Goal: Information Seeking & Learning: Learn about a topic

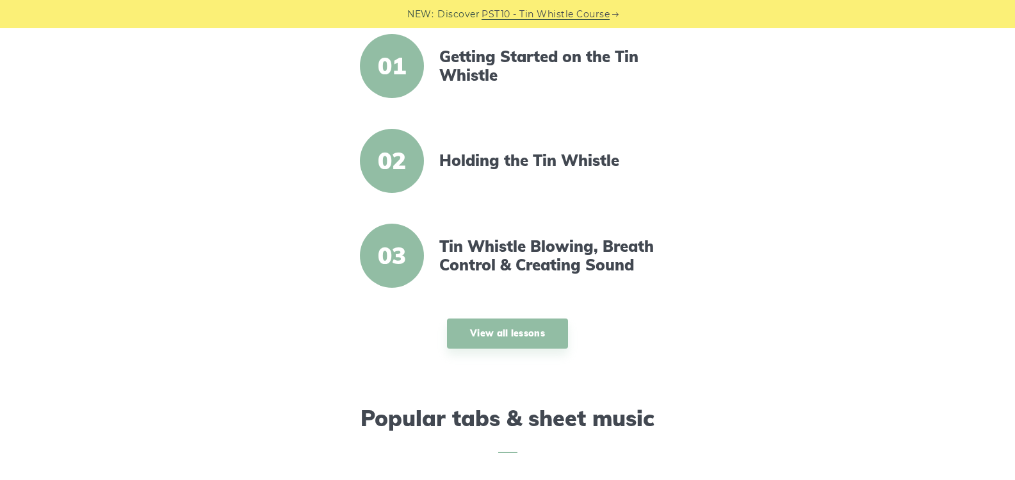
scroll to position [448, 0]
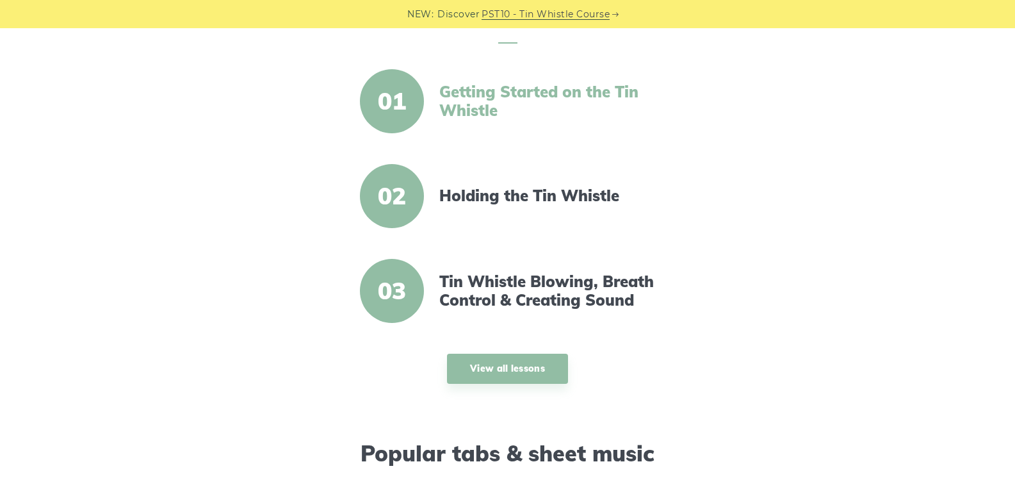
click at [484, 95] on link "Getting Started on the Tin Whistle" at bounding box center [549, 101] width 220 height 37
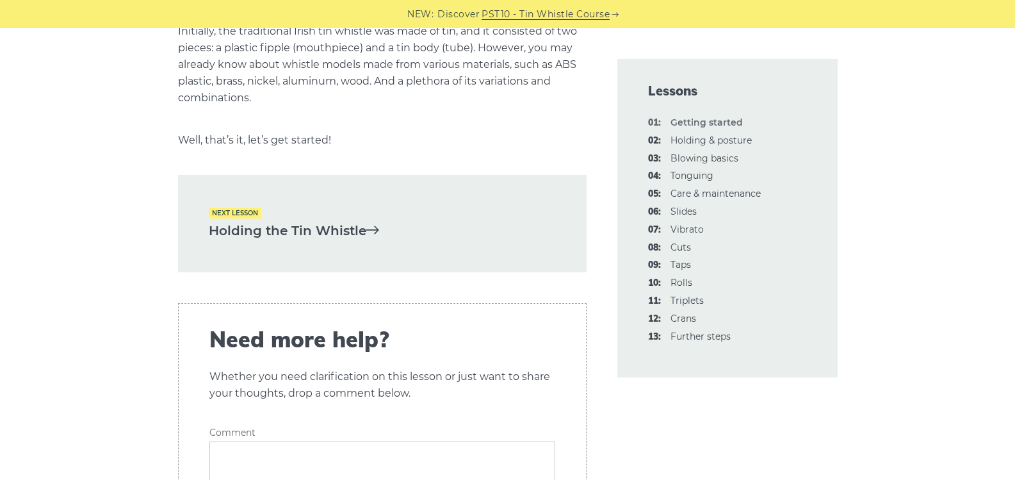
scroll to position [2755, 0]
click at [262, 220] on link "Holding the Tin Whistle" at bounding box center [382, 230] width 347 height 21
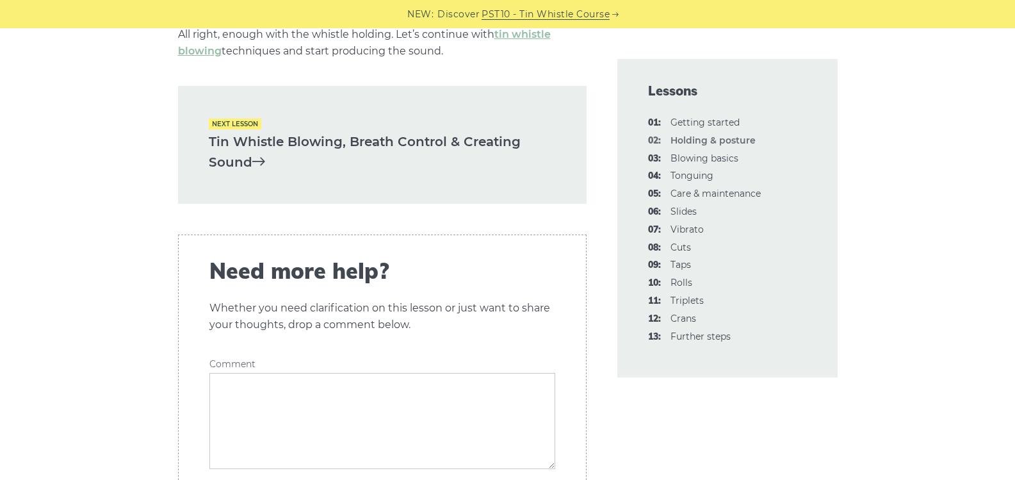
scroll to position [1986, 0]
click at [299, 143] on link "Tin Whistle Blowing, Breath Control & Creating Sound" at bounding box center [382, 153] width 347 height 42
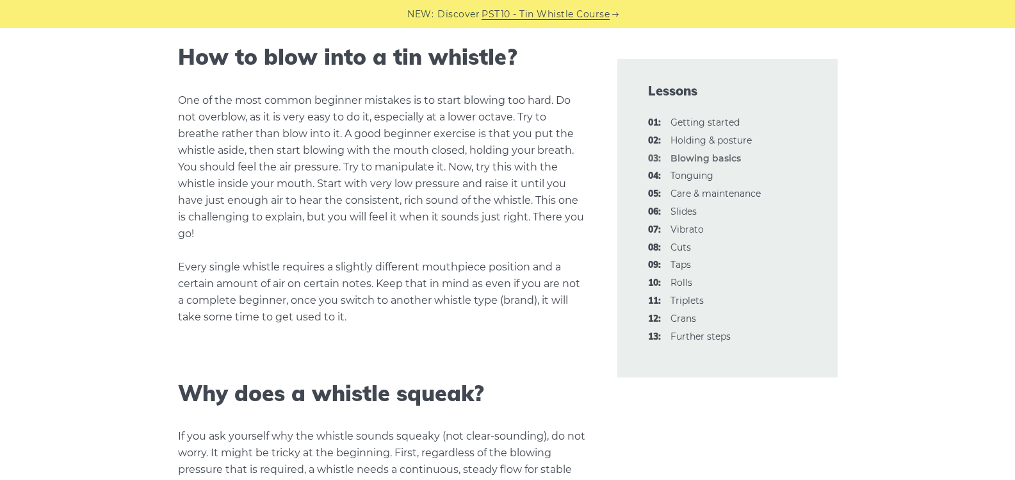
scroll to position [1025, 0]
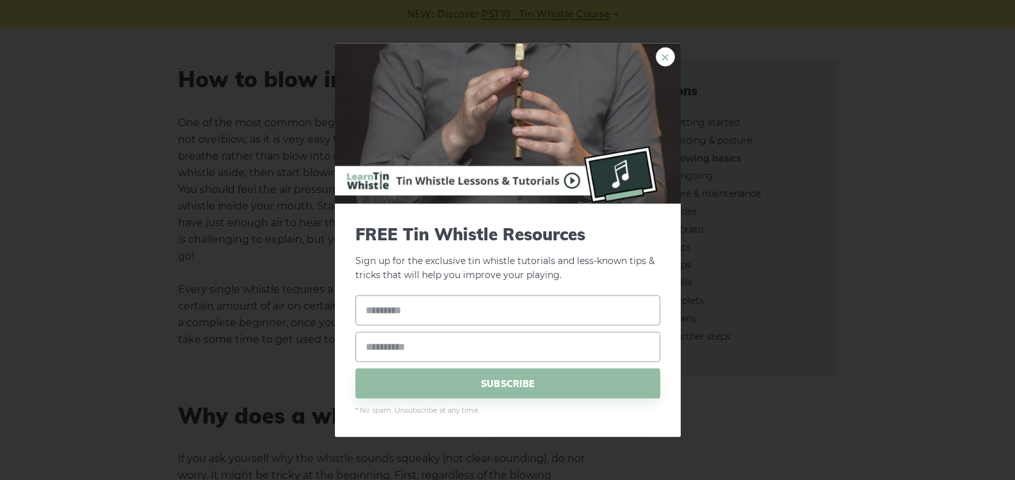
click at [662, 53] on link "×" at bounding box center [665, 56] width 19 height 19
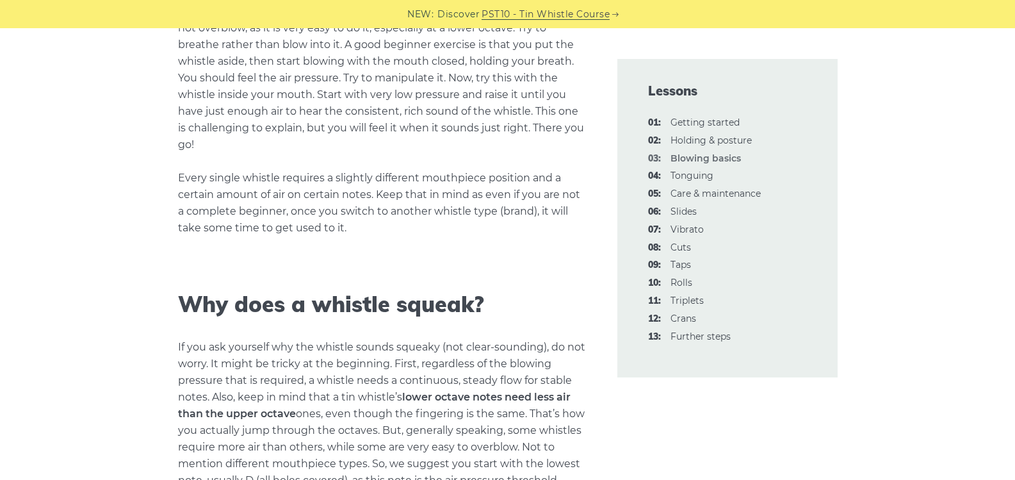
scroll to position [1153, 0]
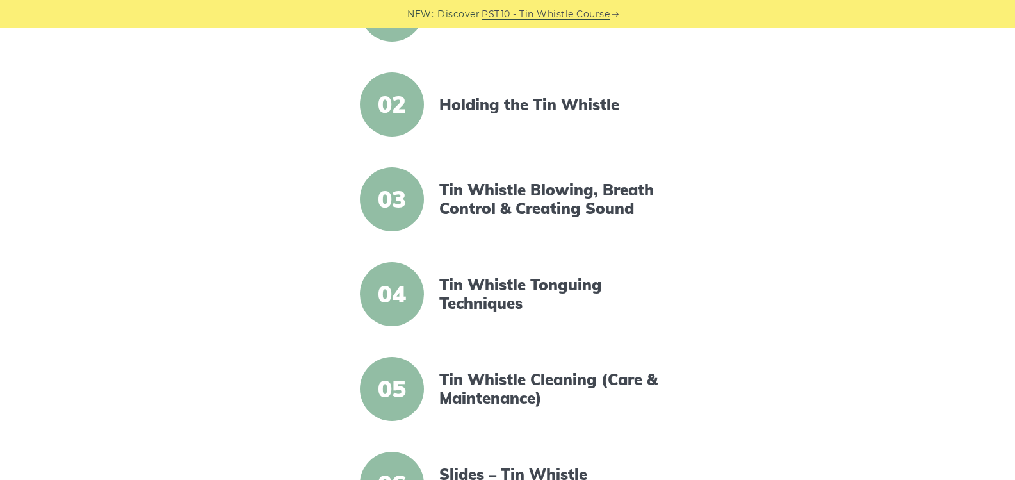
scroll to position [384, 0]
